Goal: Task Accomplishment & Management: Manage account settings

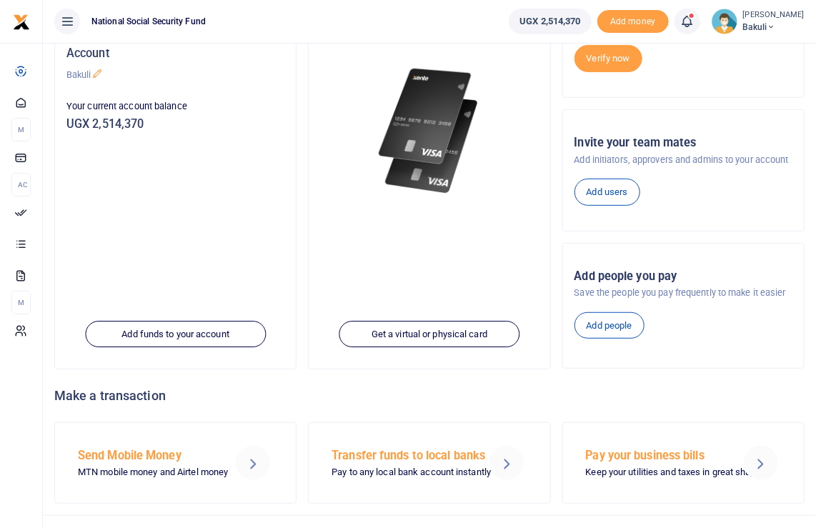
scroll to position [170, 0]
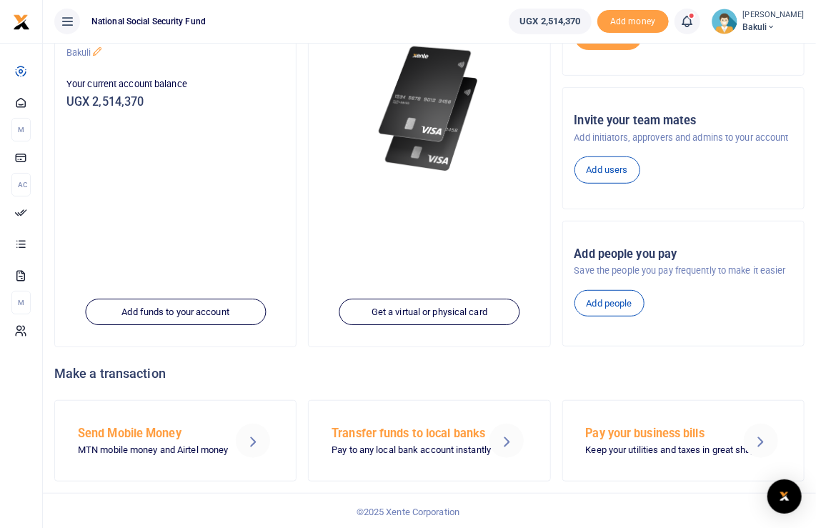
click at [637, 429] on h5 "Pay your business bills" at bounding box center [658, 434] width 144 height 14
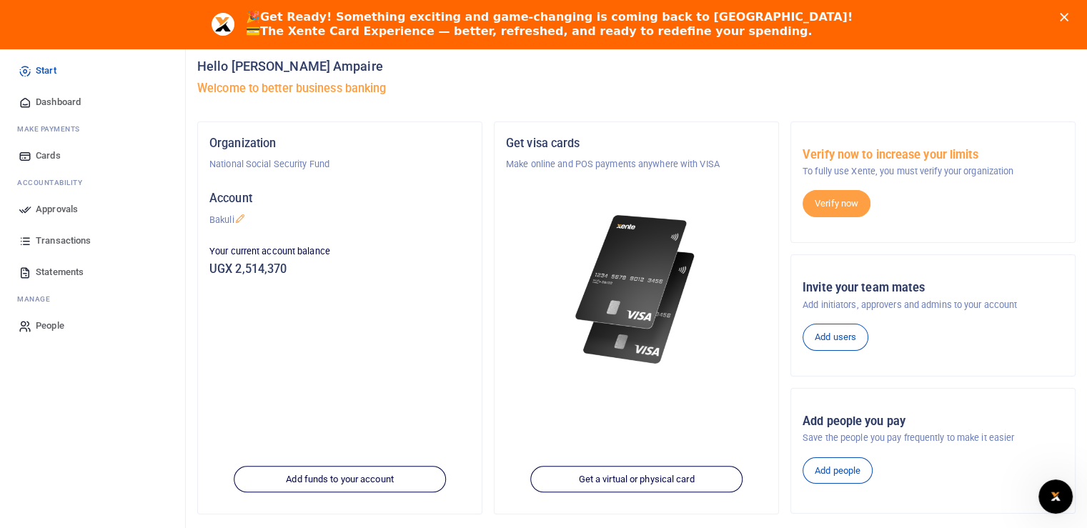
scroll to position [54, 0]
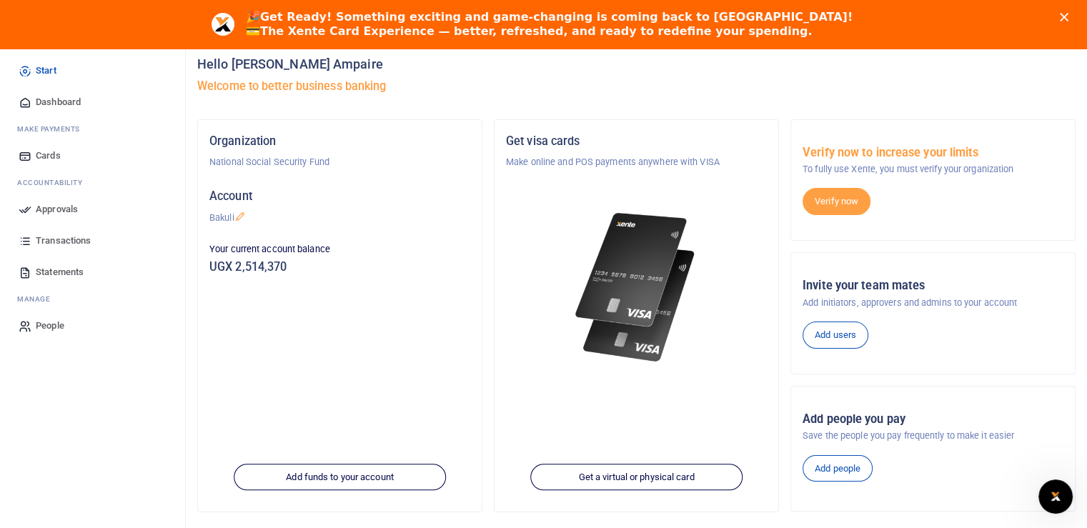
click at [57, 249] on link "Transactions" at bounding box center [92, 240] width 162 height 31
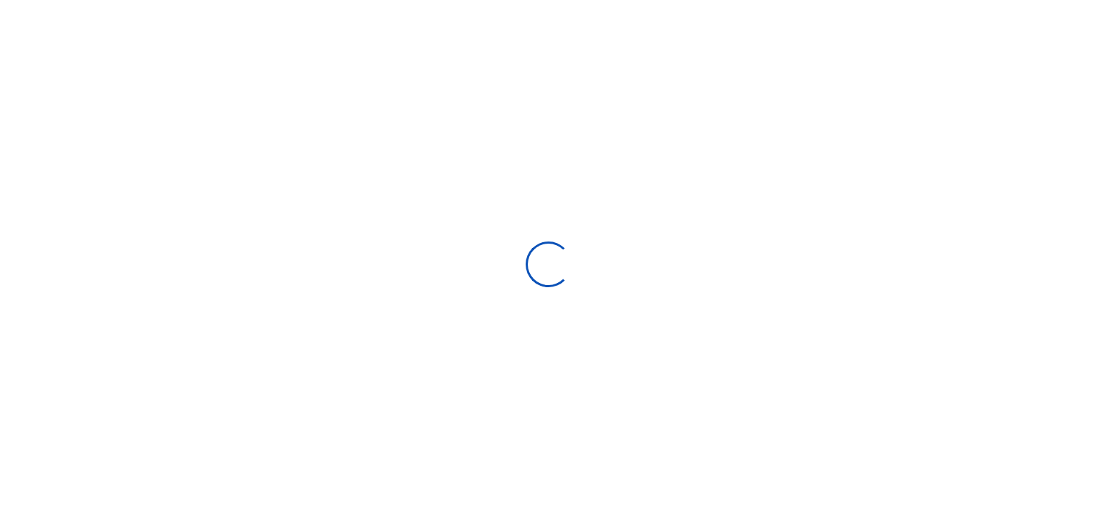
select select
type input "08/07/2025 - 09/05/2025"
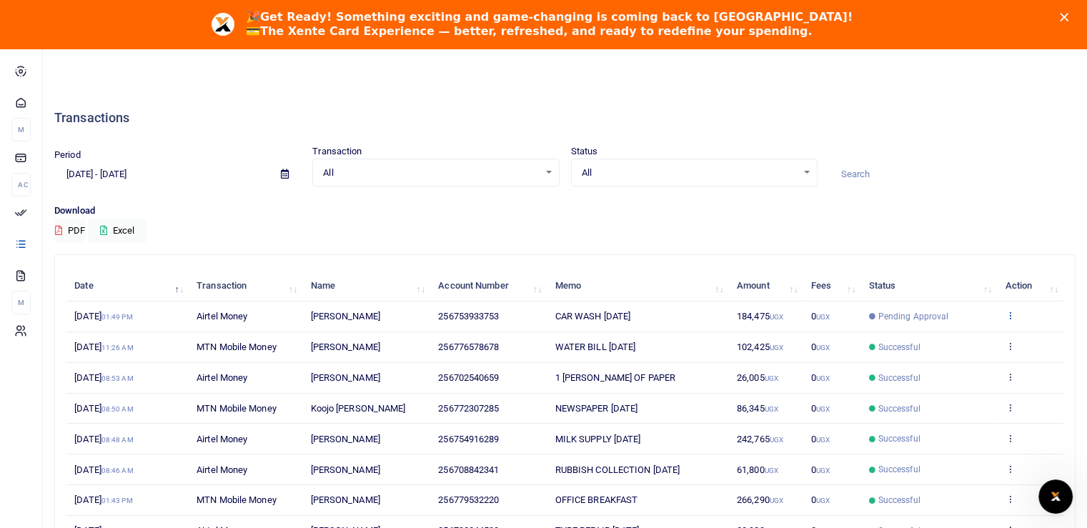
click at [1007, 314] on icon at bounding box center [1008, 315] width 9 height 10
click at [938, 199] on div "Period 08/07/2025 - 09/05/2025 Transaction All Select an option... All Airtime …" at bounding box center [565, 173] width 1032 height 59
click at [1008, 311] on icon at bounding box center [1008, 315] width 9 height 10
click at [960, 331] on link "View details" at bounding box center [956, 339] width 113 height 20
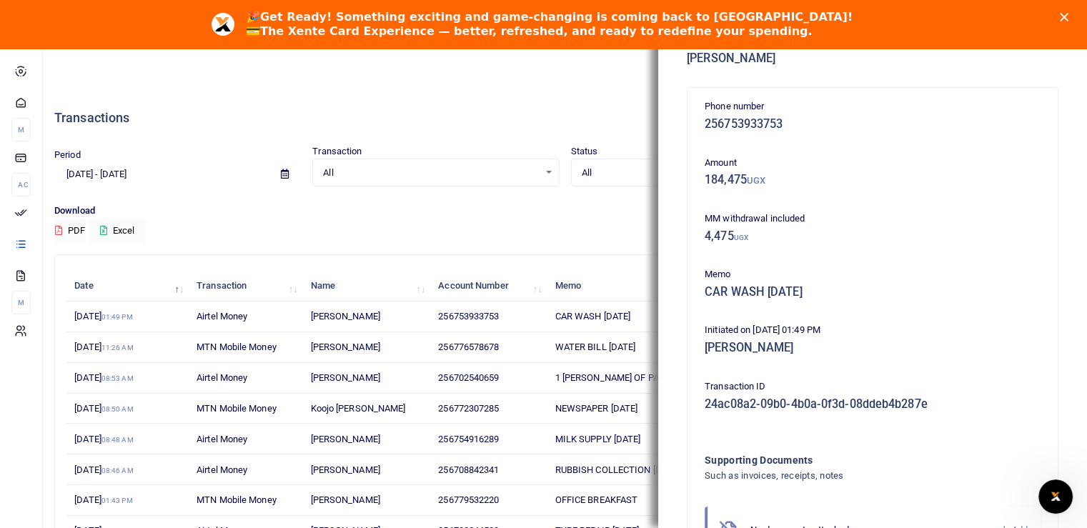
click at [478, 99] on div "Transactions" at bounding box center [564, 117] width 1021 height 53
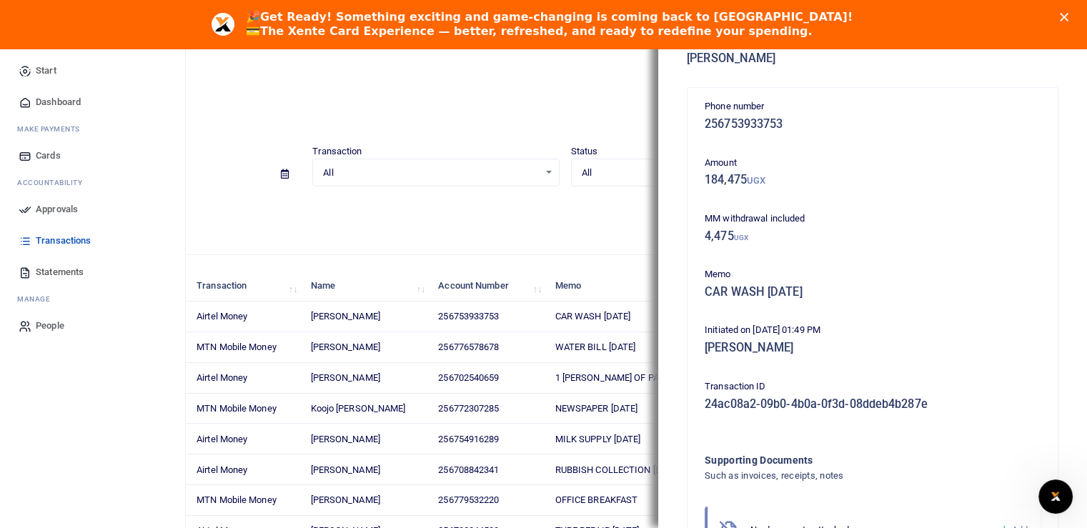
click at [49, 206] on span "Approvals" at bounding box center [57, 209] width 42 height 14
click at [54, 241] on span "Transactions" at bounding box center [63, 241] width 55 height 14
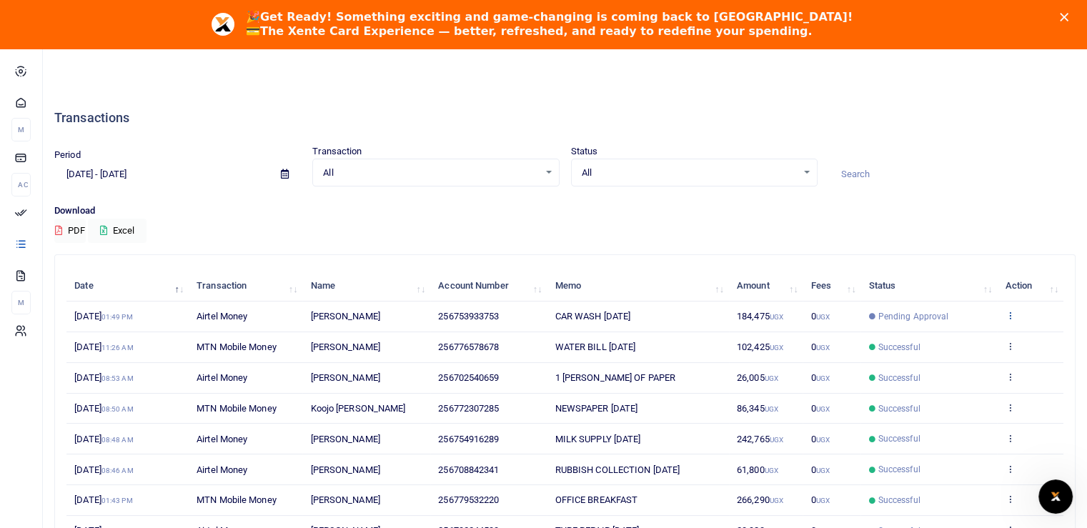
click at [1007, 315] on icon at bounding box center [1008, 315] width 9 height 10
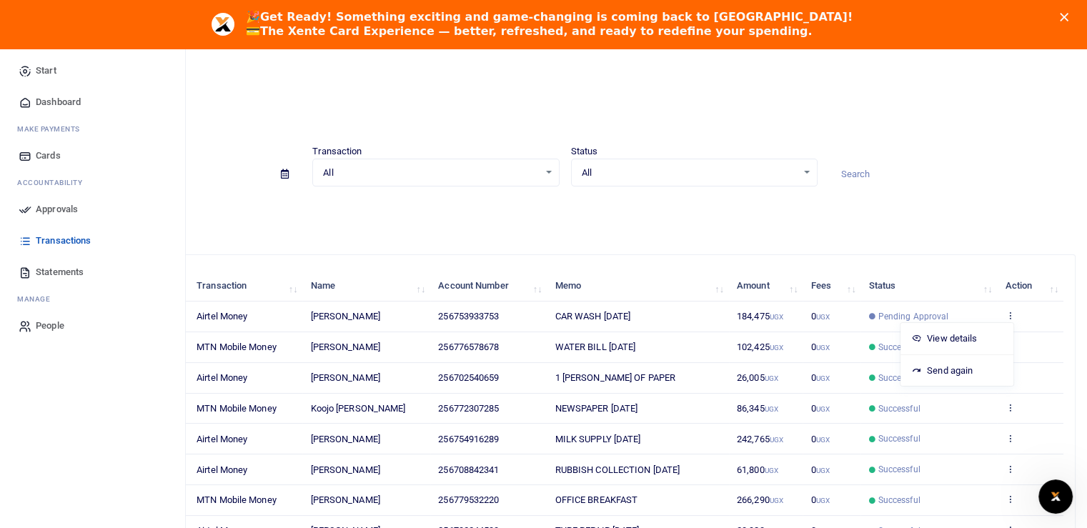
click at [49, 212] on span "Approvals" at bounding box center [57, 209] width 42 height 14
click at [44, 204] on span "Approvals" at bounding box center [57, 209] width 42 height 14
click at [26, 242] on icon at bounding box center [25, 240] width 13 height 13
click at [47, 99] on span "Dashboard" at bounding box center [58, 102] width 45 height 14
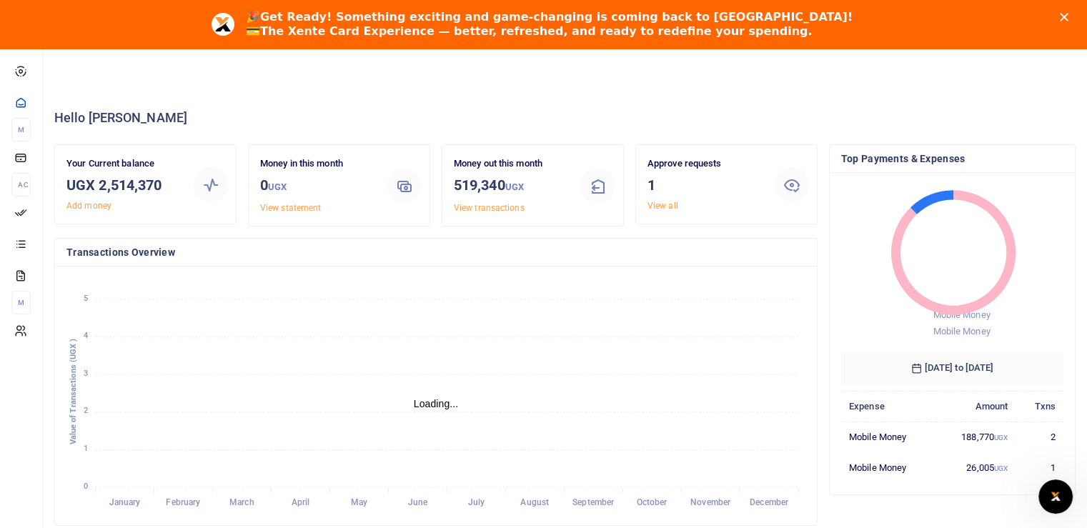
scroll to position [11, 11]
click at [662, 205] on link "View all" at bounding box center [662, 206] width 31 height 10
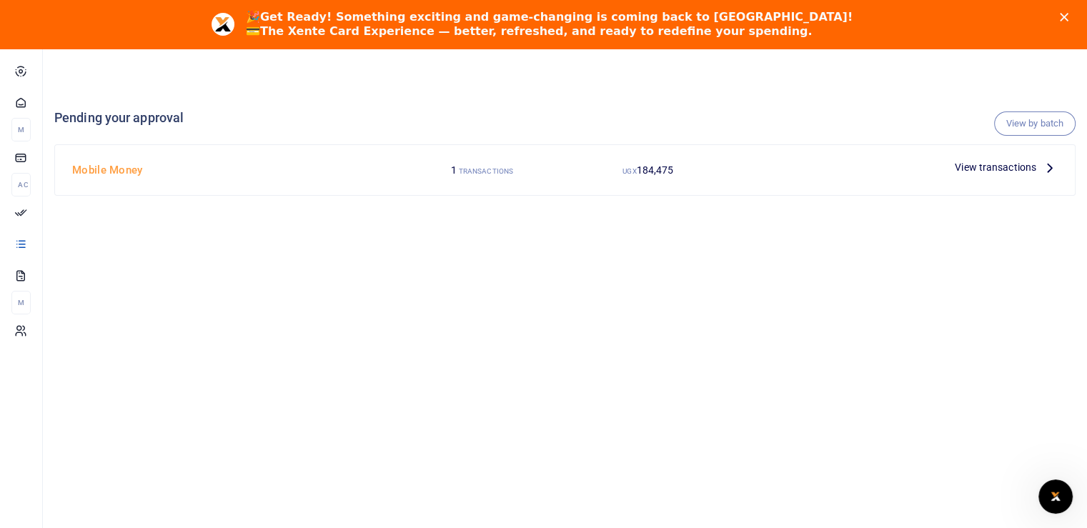
click at [1049, 161] on icon at bounding box center [1050, 167] width 16 height 16
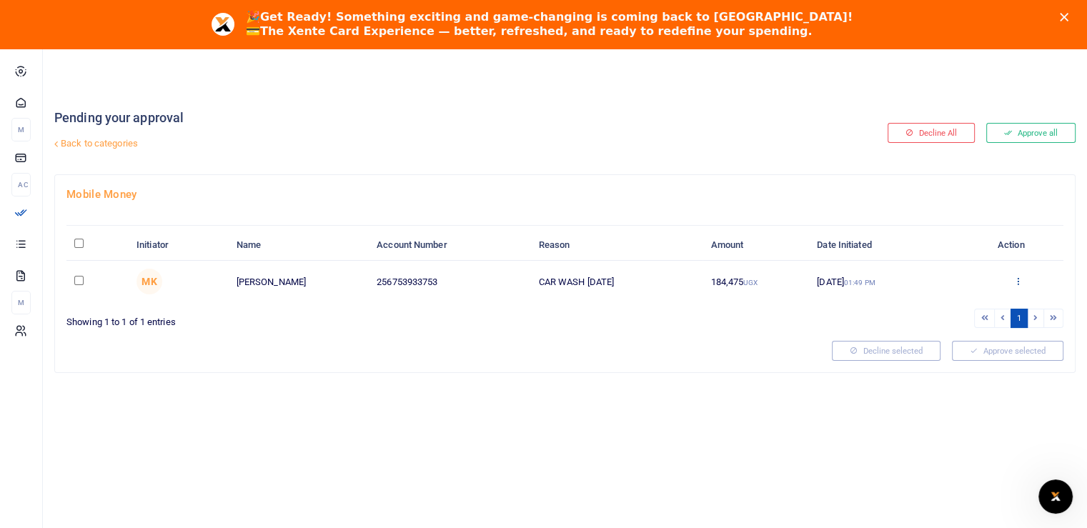
click at [1017, 276] on icon at bounding box center [1017, 281] width 9 height 10
click at [961, 306] on link "Approve" at bounding box center [965, 304] width 113 height 20
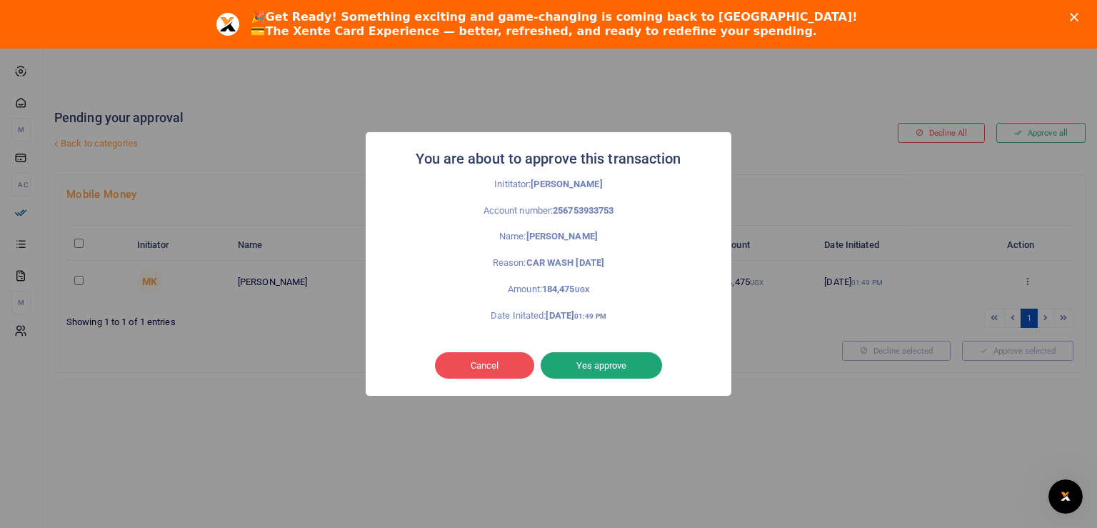
click at [597, 362] on button "Yes approve" at bounding box center [601, 365] width 121 height 27
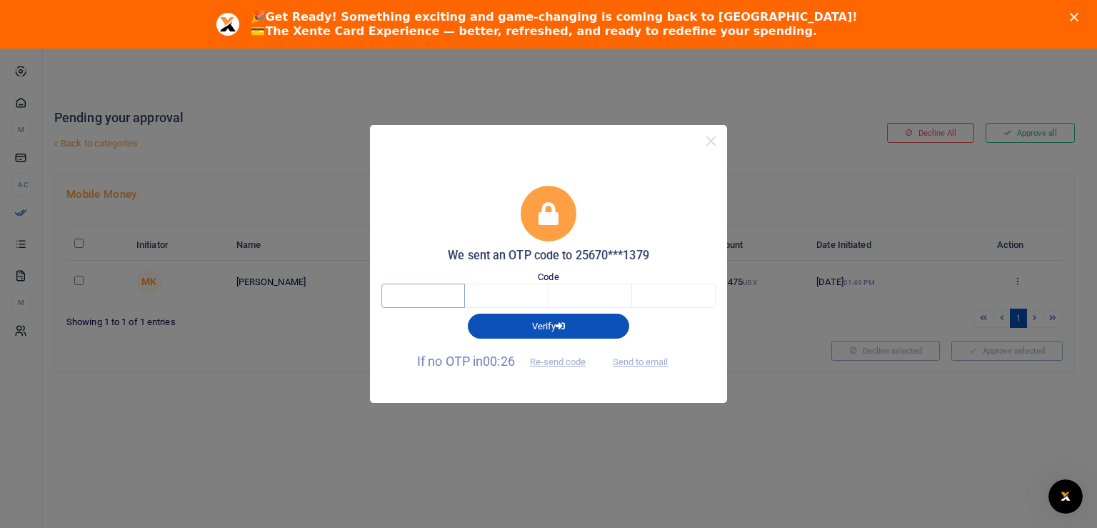
click at [420, 299] on input "text" at bounding box center [424, 296] width 84 height 24
type input "8"
type input "2"
type input "7"
type input "5"
